Goal: Information Seeking & Learning: Learn about a topic

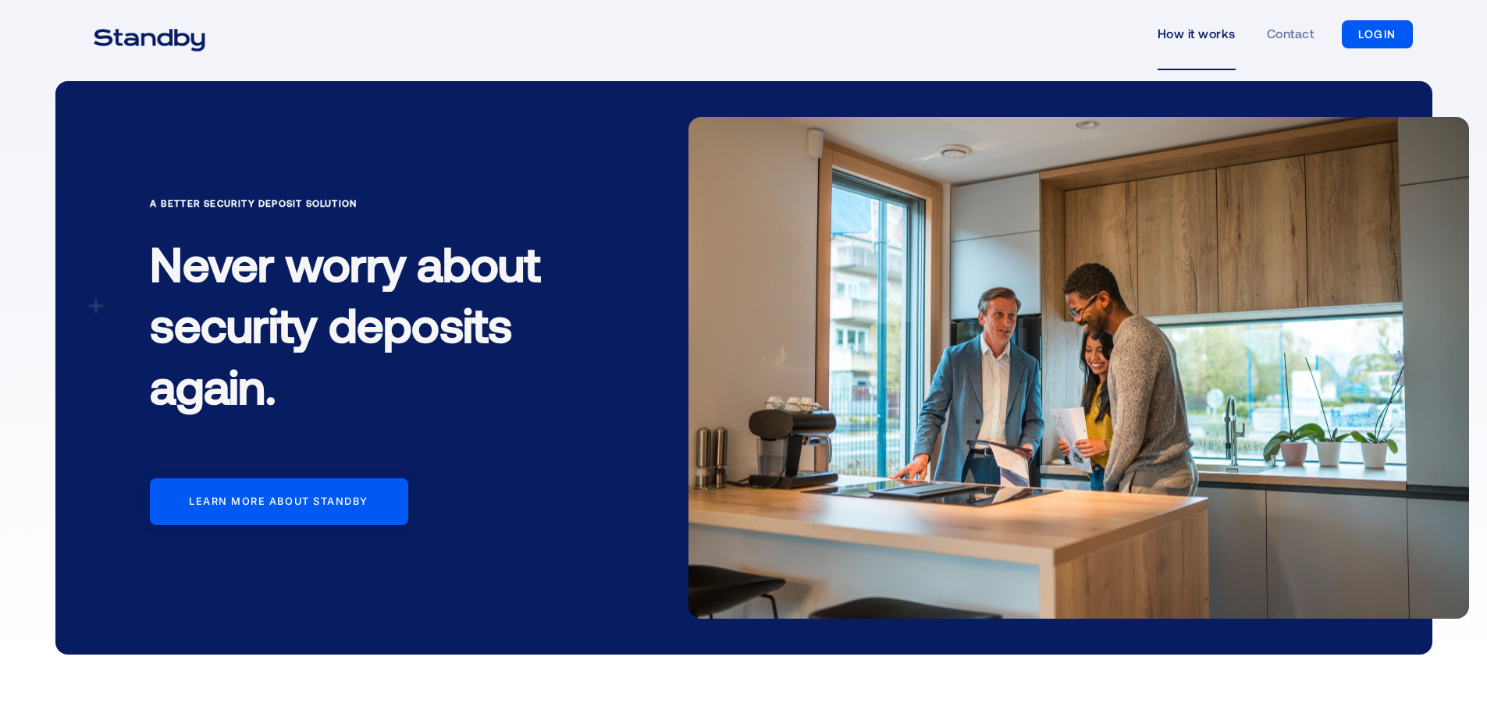
click at [1194, 34] on link "How it works" at bounding box center [1197, 34] width 78 height 72
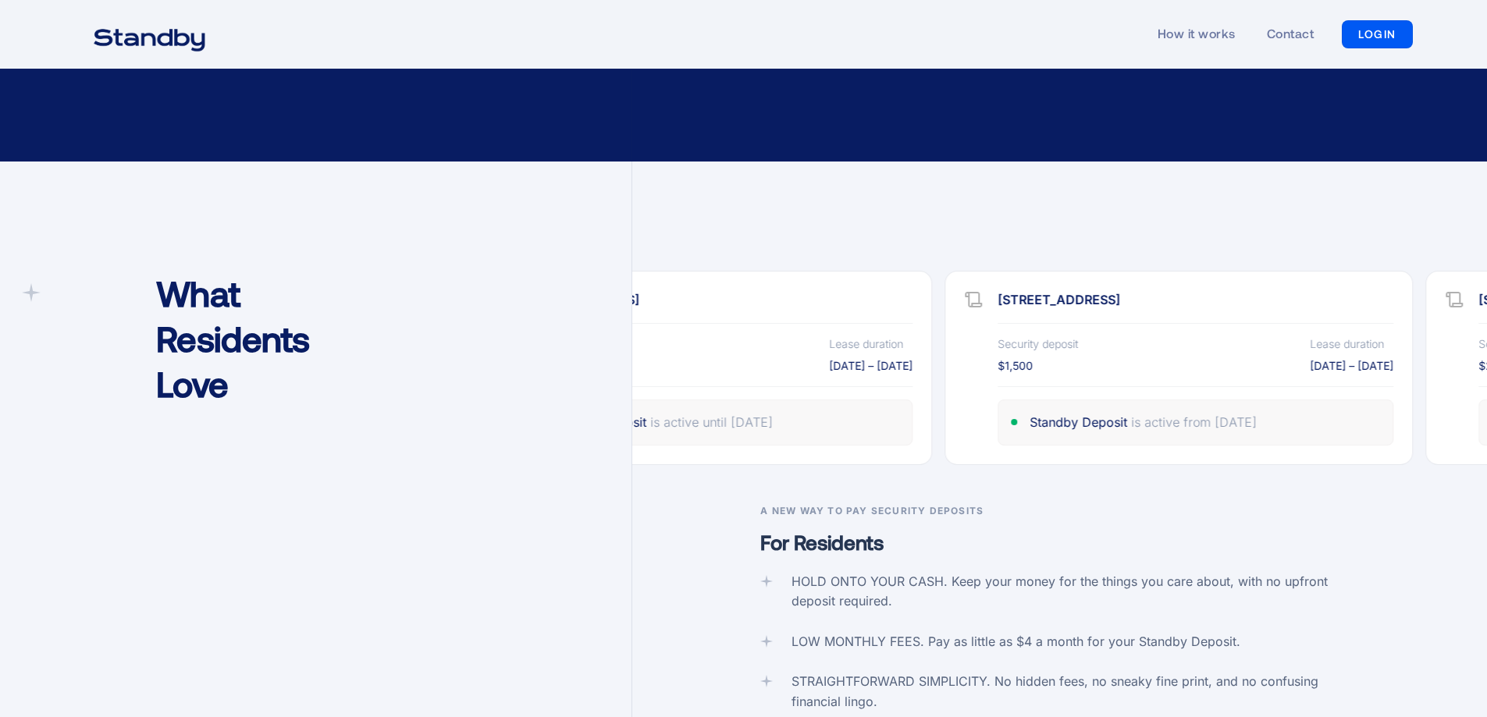
scroll to position [2342, 0]
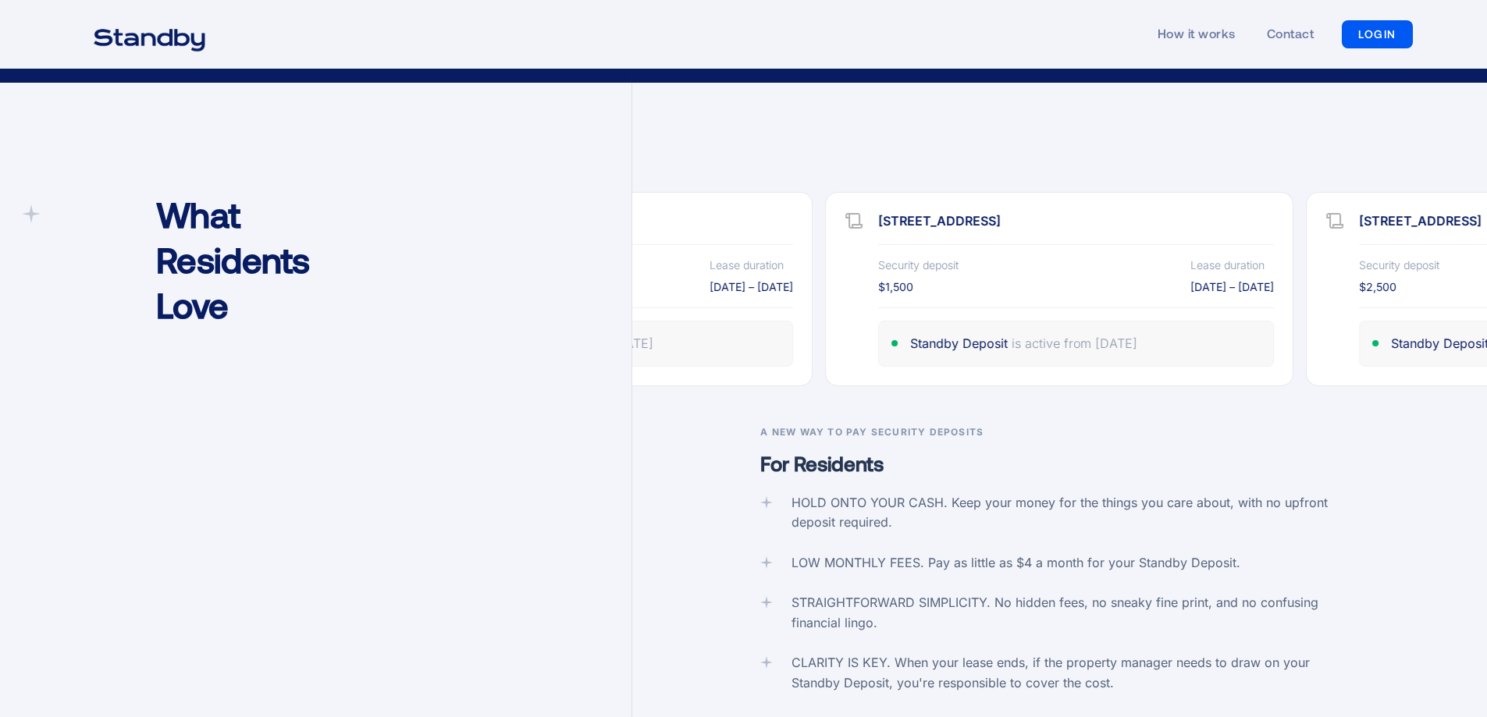
click at [806, 450] on p "For Residents" at bounding box center [1059, 464] width 598 height 28
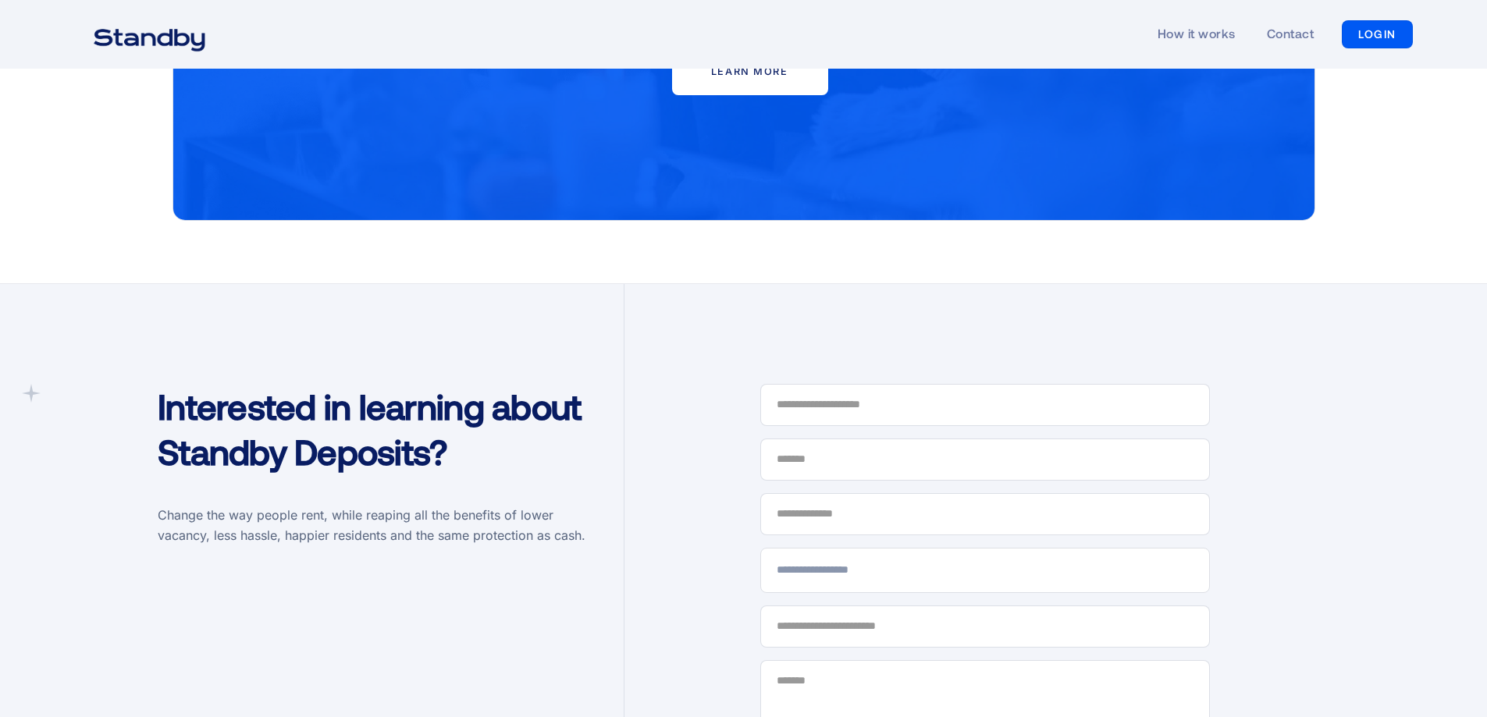
scroll to position [3903, 0]
